Goal: Information Seeking & Learning: Learn about a topic

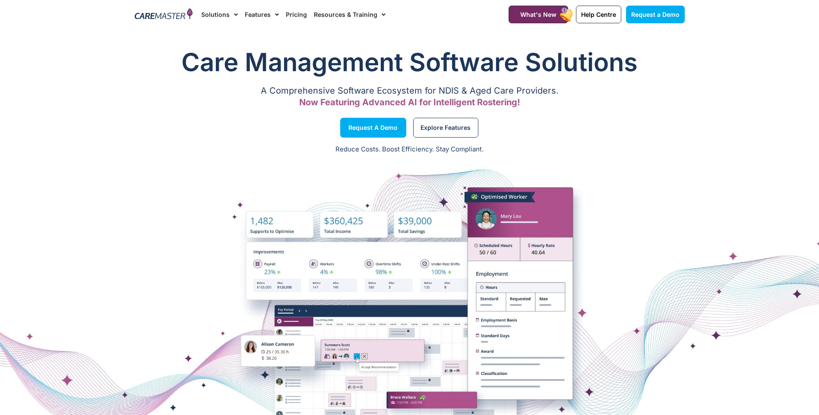
click at [295, 18] on link "Pricing" at bounding box center [296, 14] width 21 height 29
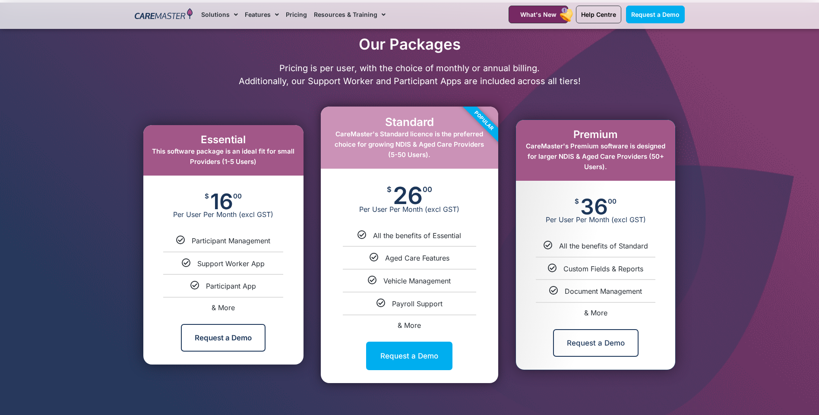
scroll to position [389, 0]
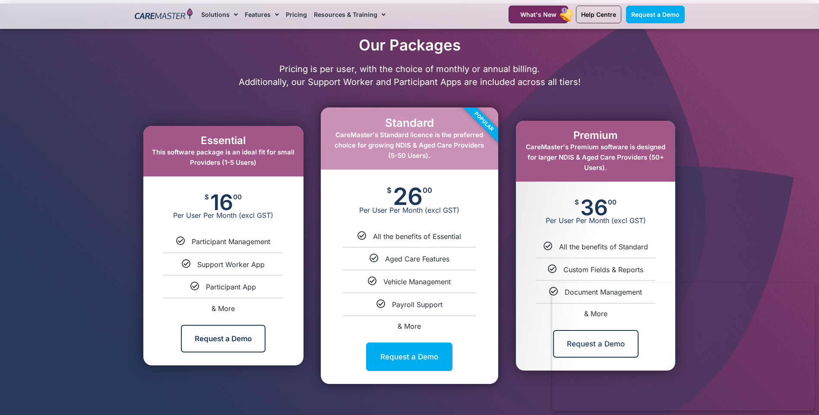
click at [212, 209] on span "16" at bounding box center [221, 202] width 23 height 17
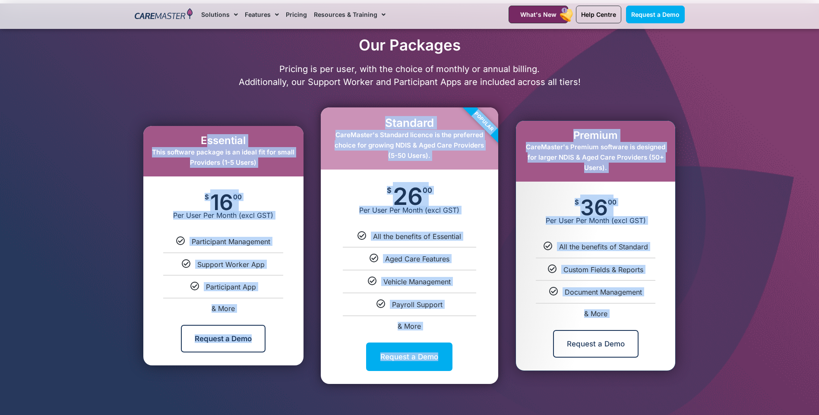
drag, startPoint x: 176, startPoint y: 136, endPoint x: 547, endPoint y: 323, distance: 416.1
click at [547, 323] on div "Essential This software package is an ideal fit for small Providers (1-5 Users)…" at bounding box center [409, 245] width 559 height 285
click at [202, 142] on h2 "Essential" at bounding box center [223, 141] width 143 height 13
drag, startPoint x: 187, startPoint y: 142, endPoint x: 610, endPoint y: 323, distance: 460.1
click at [610, 323] on div "Essential This software package is an ideal fit for small Providers (1-5 Users)…" at bounding box center [409, 245] width 559 height 285
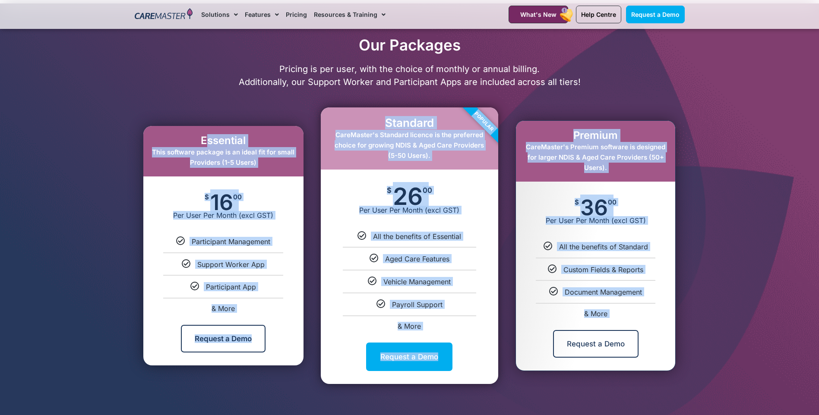
copy div "Essential This software package is an ideal fit for small Providers (1-5 Users)…"
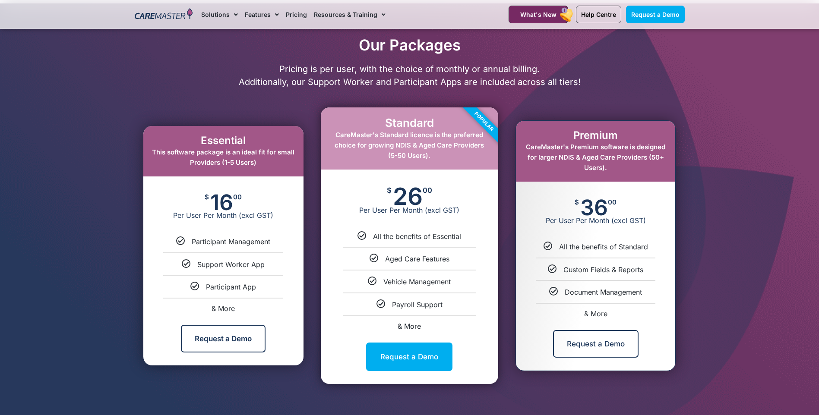
click at [475, 73] on p "Pricing is per user, with the choice of monthly or annual billing. Additionally…" at bounding box center [409, 76] width 559 height 26
click at [745, 182] on div at bounding box center [409, 211] width 819 height 417
click at [349, 348] on div "Request a Demo" at bounding box center [409, 357] width 177 height 54
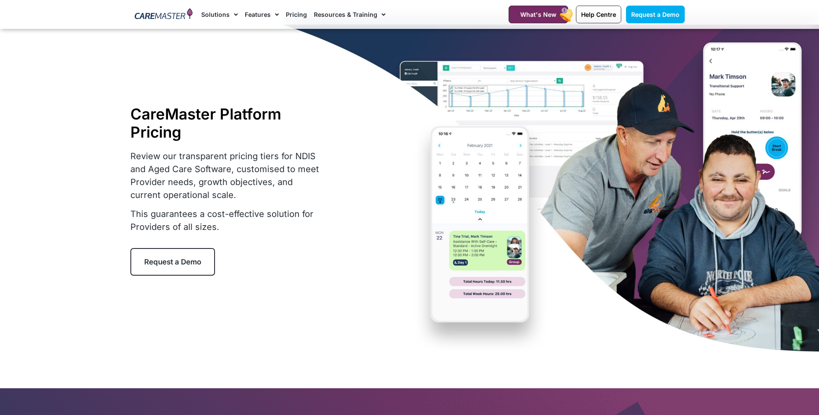
scroll to position [0, 0]
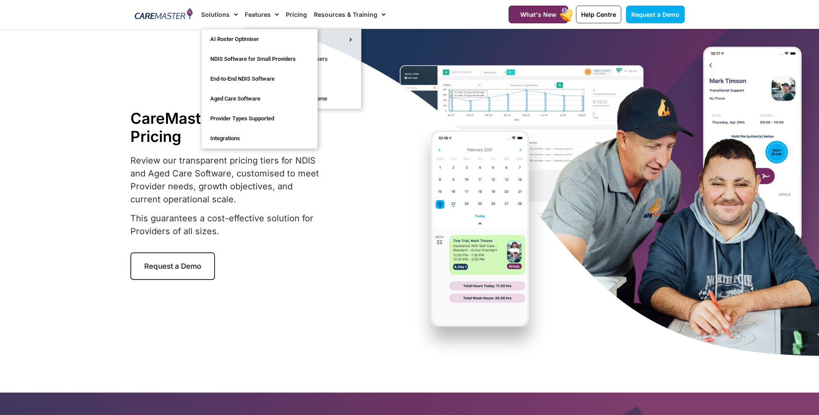
click at [233, 18] on span "Menu" at bounding box center [234, 14] width 8 height 15
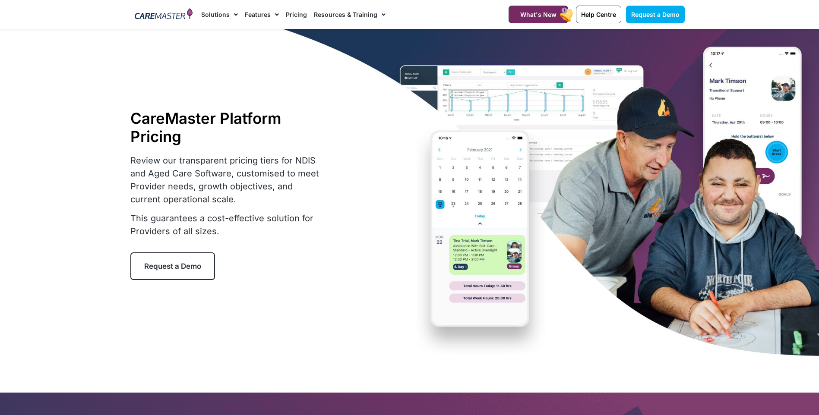
click at [233, 18] on span "Menu" at bounding box center [234, 14] width 8 height 15
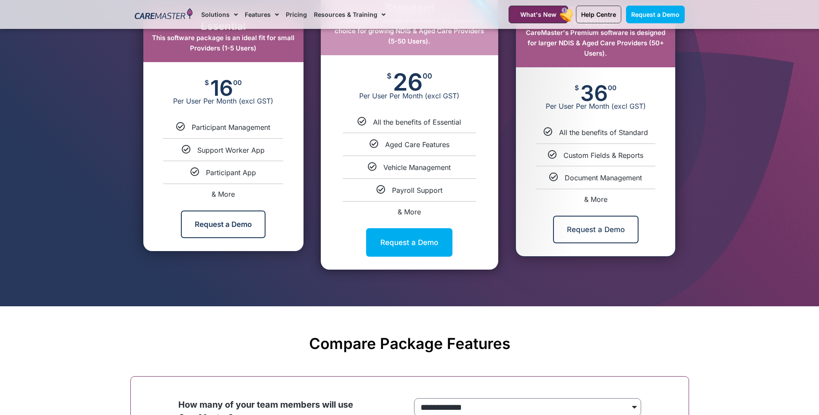
scroll to position [468, 0]
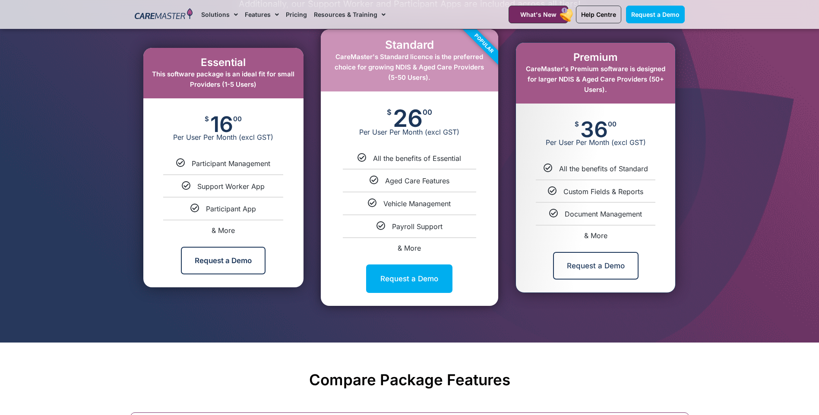
click at [239, 217] on ul "Participant Management Support Worker App Participant App & More" at bounding box center [223, 196] width 160 height 75
click at [226, 229] on span "& More" at bounding box center [223, 230] width 23 height 9
select select "***"
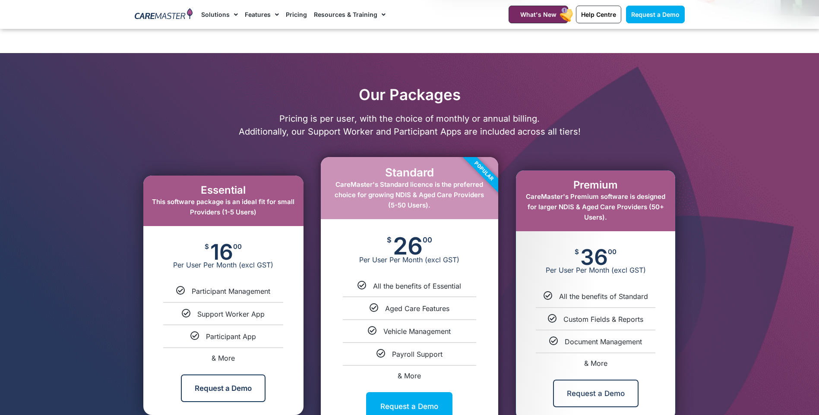
scroll to position [326, 0]
